Goal: Information Seeking & Learning: Understand process/instructions

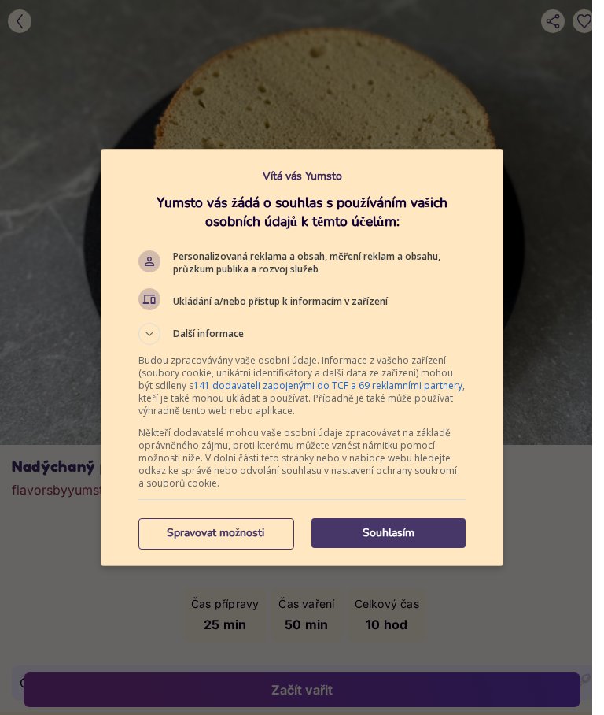
click at [397, 539] on p "Souhlasím" at bounding box center [389, 533] width 154 height 16
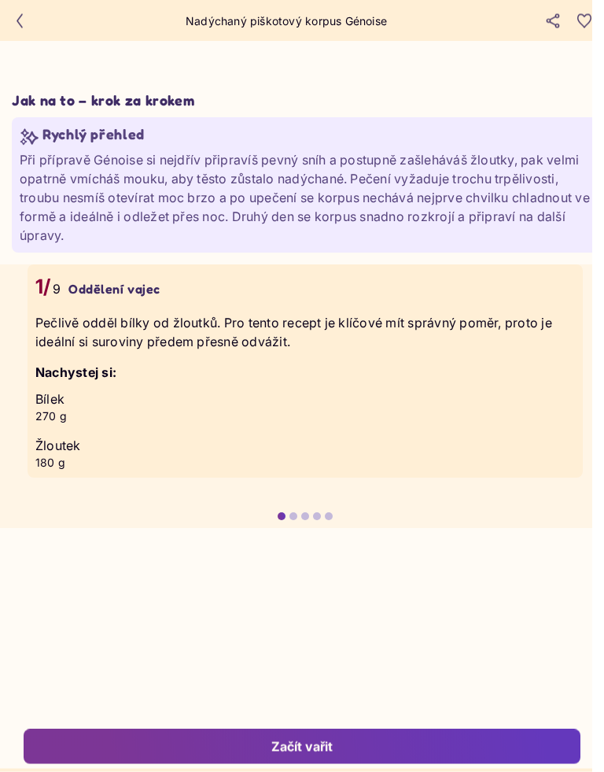
scroll to position [2355, 0]
click at [207, 418] on p "270 g" at bounding box center [305, 416] width 540 height 16
click at [290, 519] on div at bounding box center [294, 516] width 8 height 8
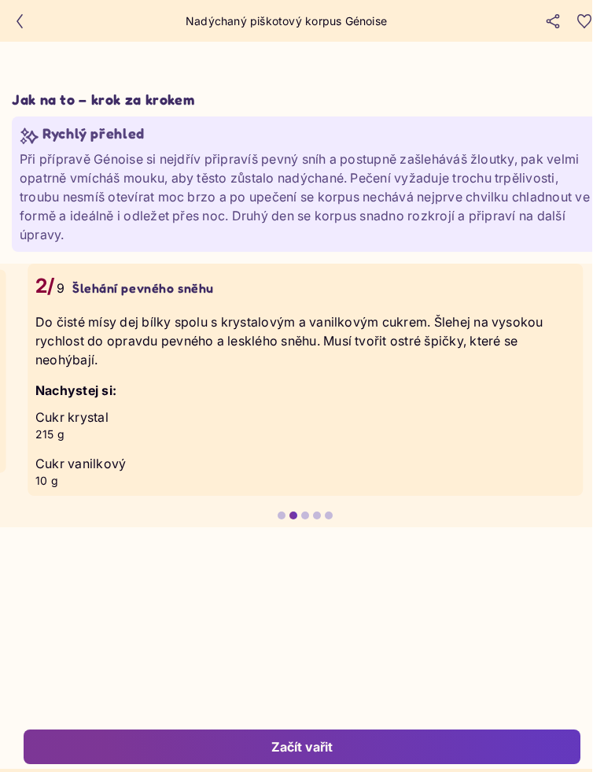
click at [256, 393] on h3 "Nachystej si:" at bounding box center [305, 390] width 540 height 19
click at [301, 516] on div at bounding box center [305, 516] width 8 height 8
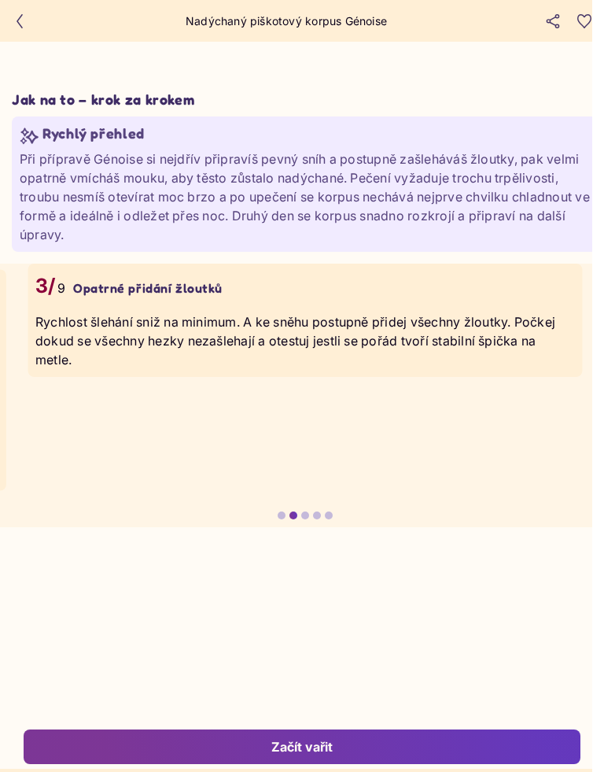
click at [304, 514] on div at bounding box center [305, 516] width 8 height 8
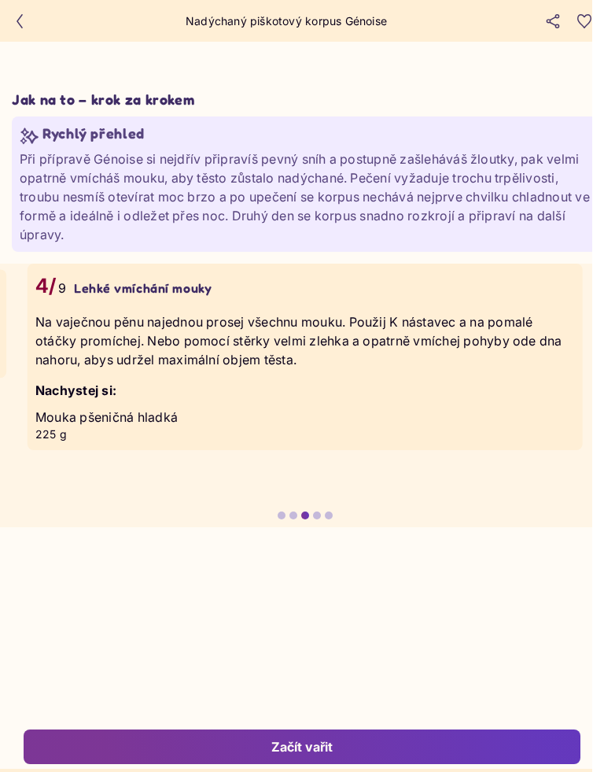
click at [313, 519] on div at bounding box center [317, 516] width 8 height 8
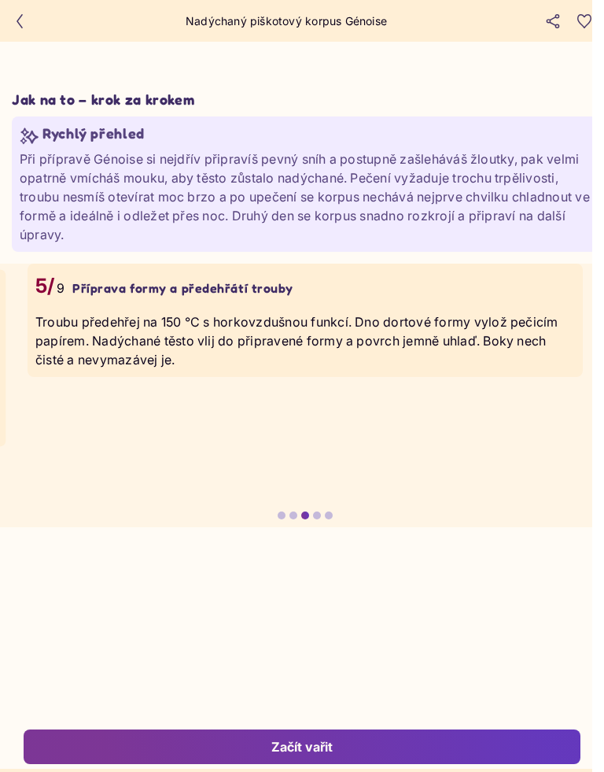
click at [313, 513] on div at bounding box center [317, 516] width 8 height 8
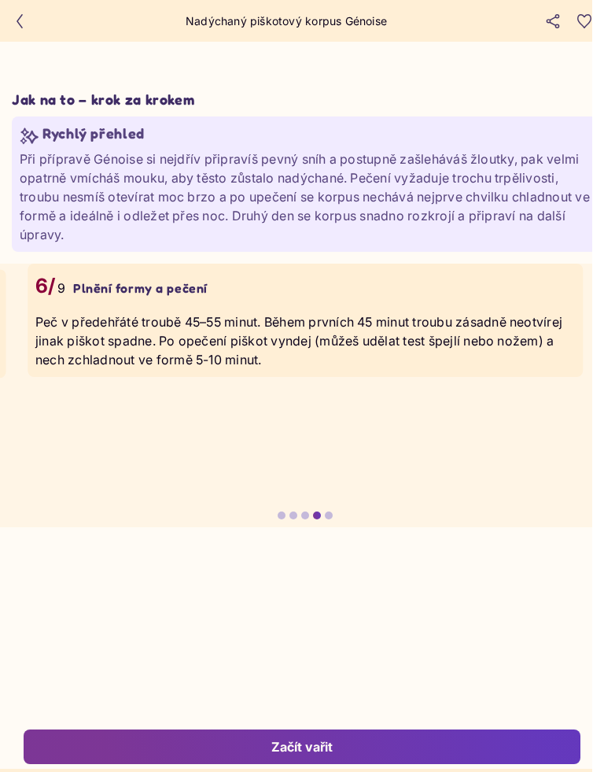
click at [337, 519] on yumsto-carousel-item-dots at bounding box center [305, 516] width 611 height 8
click at [325, 517] on div at bounding box center [329, 516] width 8 height 8
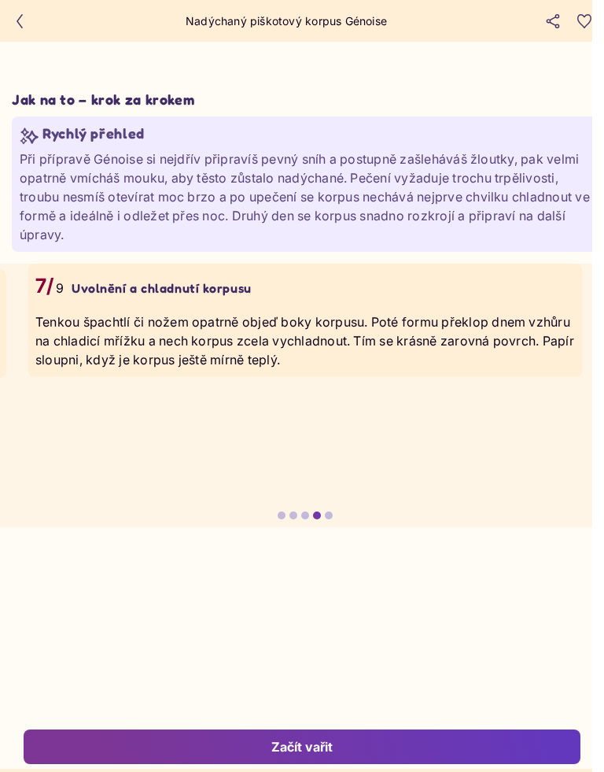
click at [30, 21] on button "button" at bounding box center [20, 21] width 24 height 24
click at [23, 21] on icon "button" at bounding box center [20, 21] width 14 height 14
click at [22, 17] on icon "button" at bounding box center [20, 21] width 14 height 14
click at [23, 9] on button "button" at bounding box center [20, 21] width 24 height 24
click at [23, 12] on button "button" at bounding box center [20, 21] width 24 height 24
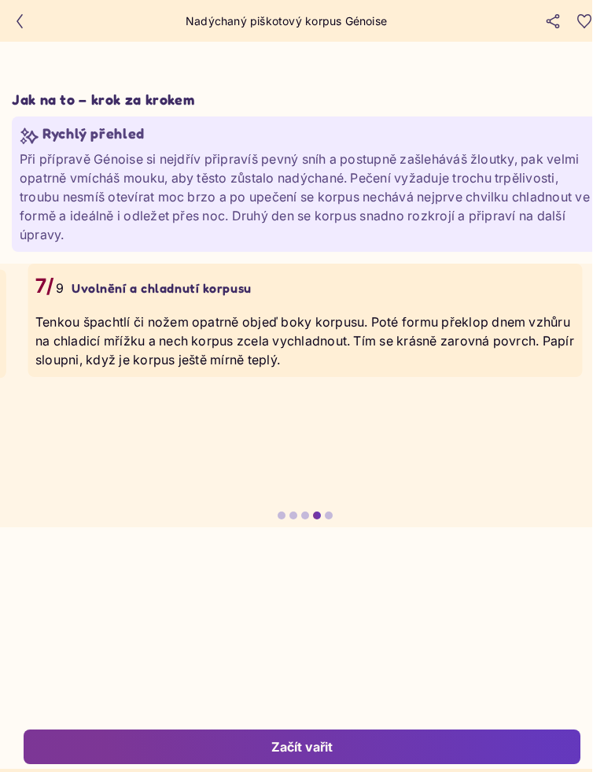
click at [13, 10] on div at bounding box center [20, 21] width 24 height 24
click at [17, 14] on icon "button" at bounding box center [20, 21] width 14 height 14
click at [12, 12] on button "button" at bounding box center [20, 21] width 24 height 24
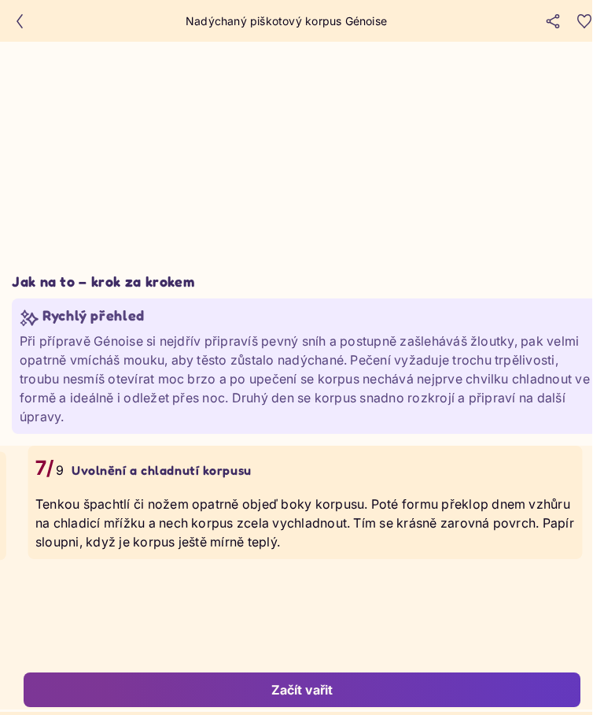
scroll to position [2170, 0]
